Goal: Navigation & Orientation: Find specific page/section

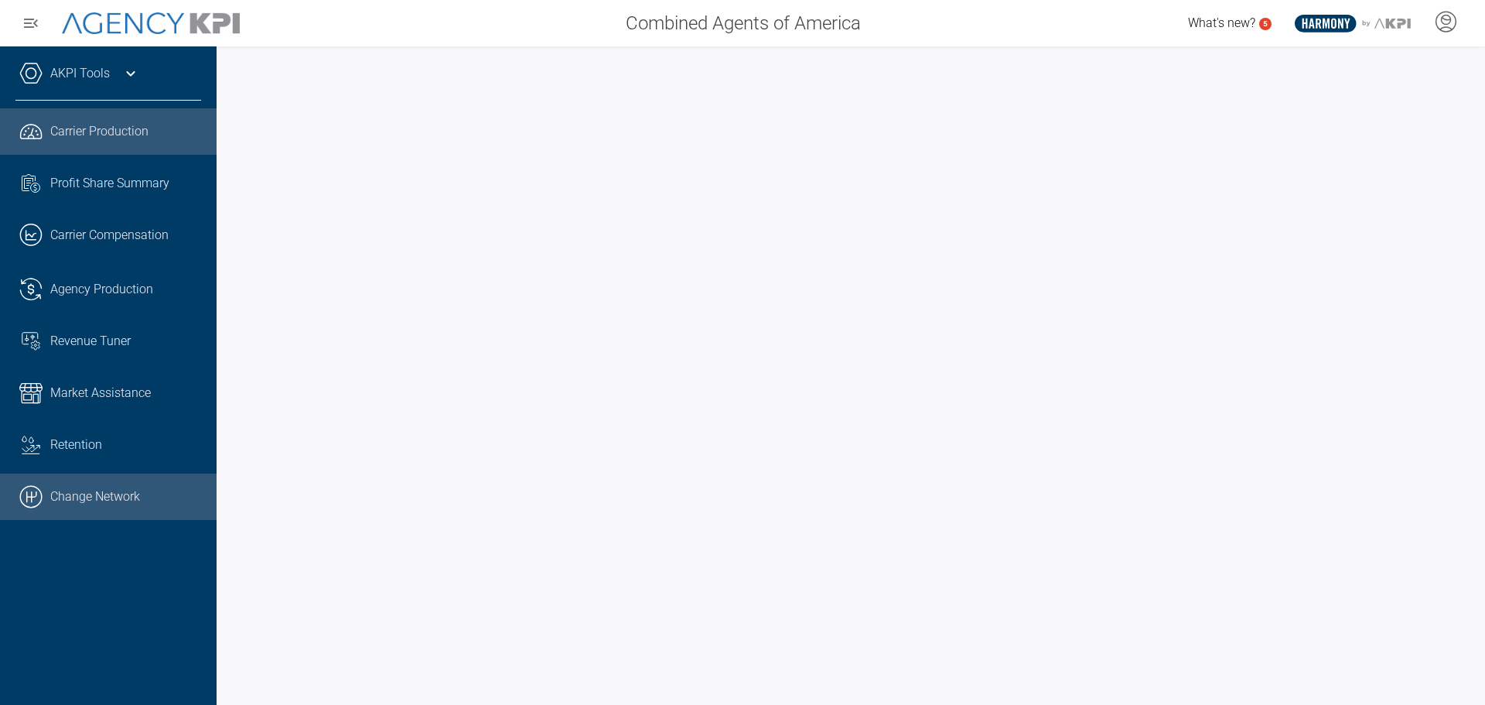
click at [121, 495] on link ".cls-1{fill:none;stroke:#000;stroke-linecap:round;stroke-linejoin:round;stroke-…" at bounding box center [108, 496] width 217 height 46
